Goal: Navigation & Orientation: Understand site structure

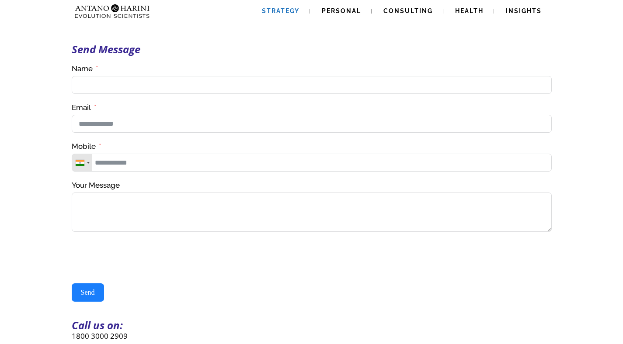
click at [293, 11] on span "Strategy" at bounding box center [281, 10] width 38 height 7
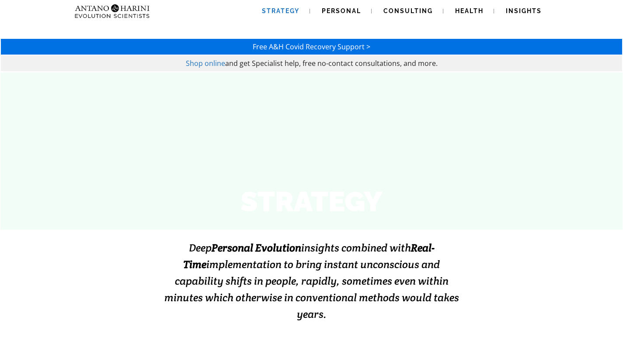
click at [97, 9] on img at bounding box center [94, 11] width 47 height 22
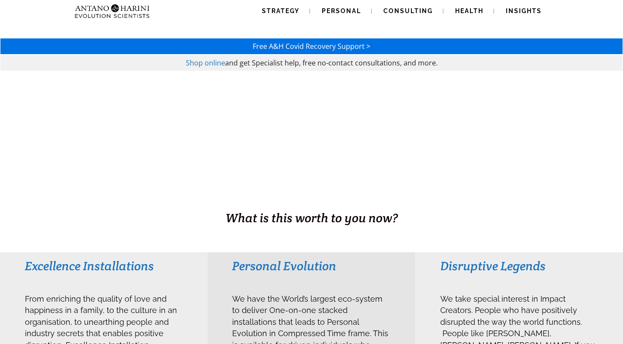
click at [108, 13] on img at bounding box center [94, 11] width 47 height 22
click at [292, 7] on link "Strategy" at bounding box center [280, 11] width 59 height 22
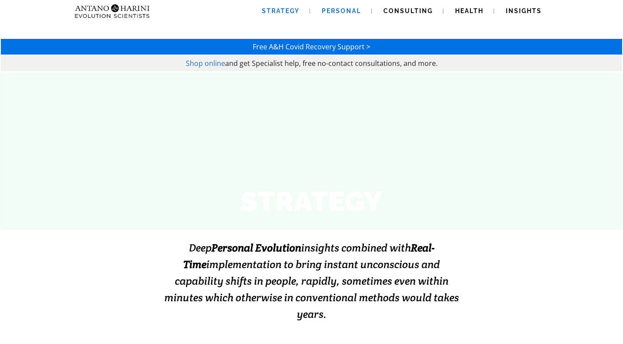
click at [351, 15] on link "Personal" at bounding box center [341, 11] width 60 height 22
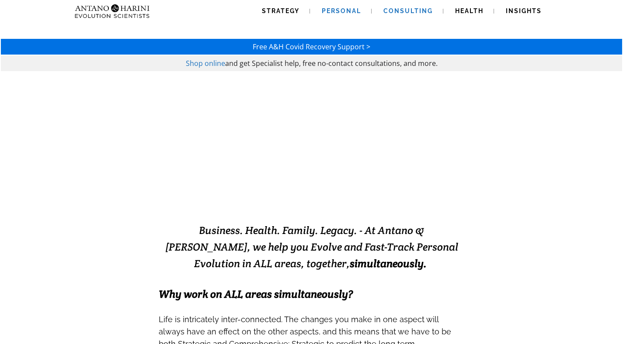
click at [399, 11] on span "Consulting" at bounding box center [407, 10] width 49 height 7
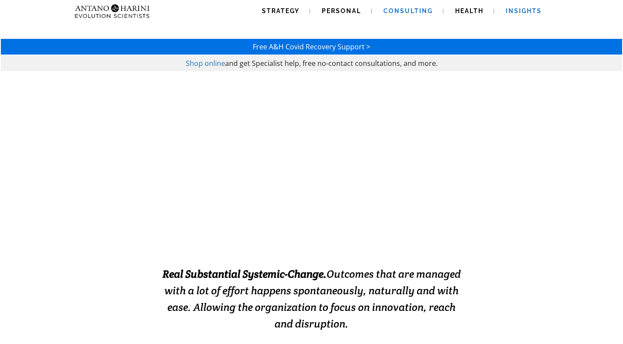
click at [523, 15] on link "Insights" at bounding box center [523, 11] width 57 height 22
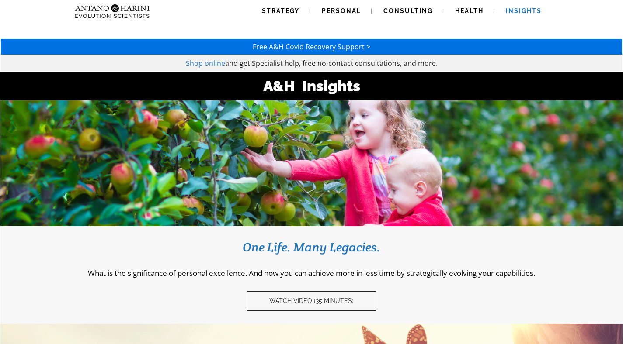
click at [126, 14] on img at bounding box center [112, 11] width 82 height 22
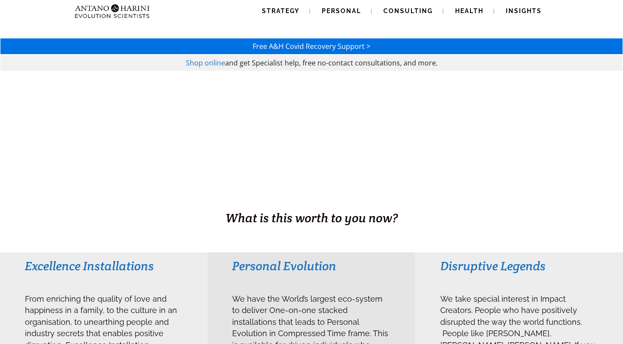
drag, startPoint x: 73, startPoint y: 7, endPoint x: 189, endPoint y: 273, distance: 290.4
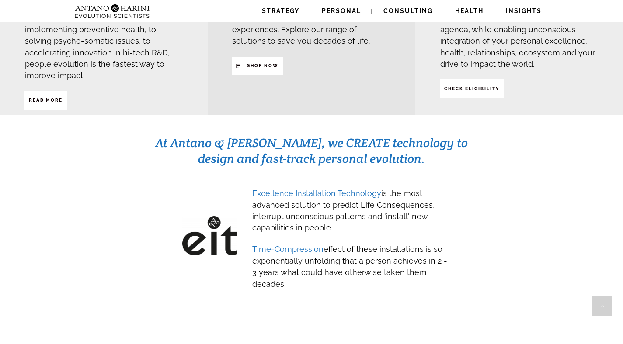
scroll to position [347, 0]
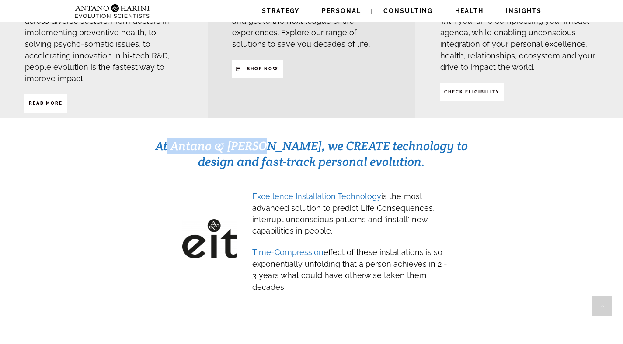
drag, startPoint x: 176, startPoint y: 128, endPoint x: 272, endPoint y: 122, distance: 96.3
click at [272, 138] on span "At Antano & [PERSON_NAME], we CREATE technology to design and fast-track person…" at bounding box center [311, 153] width 312 height 31
copy span "Antano & [PERSON_NAME]"
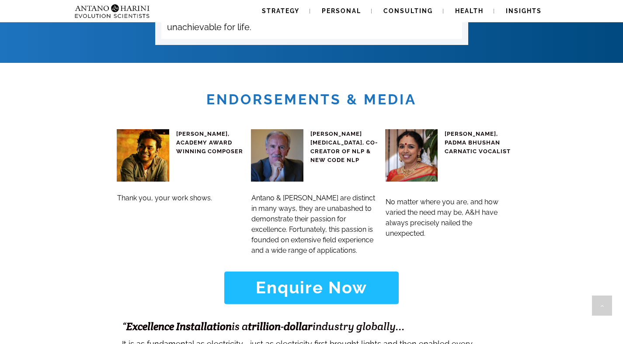
scroll to position [3364, 0]
